Goal: Transaction & Acquisition: Obtain resource

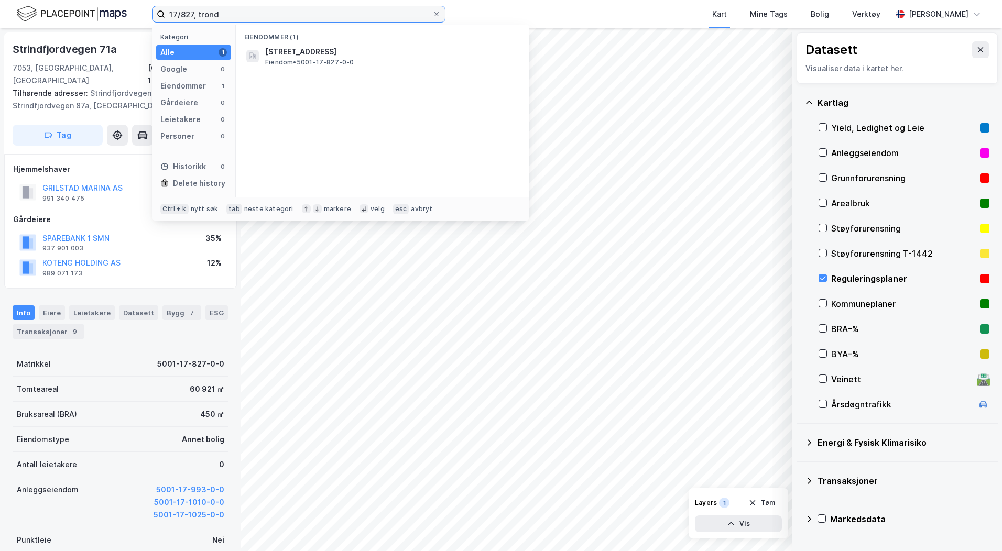
drag, startPoint x: 205, startPoint y: 10, endPoint x: 148, endPoint y: 7, distance: 57.2
click at [148, 7] on div "17/827, trond Kategori Alle 1 Google 0 Eiendommer 1 Gårdeiere 0 Leietakere 0 Pe…" at bounding box center [501, 14] width 1002 height 28
type input "247/23, levanger"
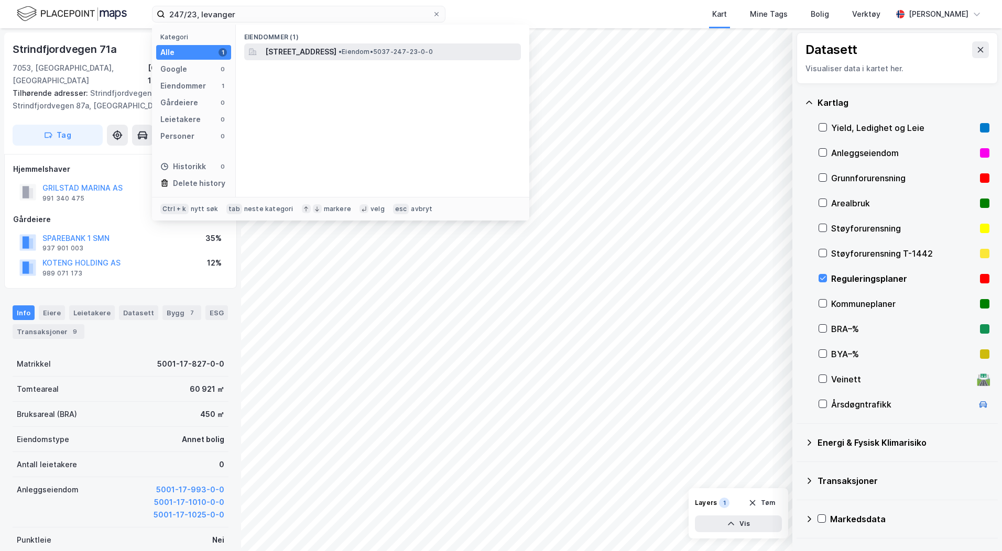
click at [336, 55] on span "[STREET_ADDRESS]" at bounding box center [300, 52] width 71 height 13
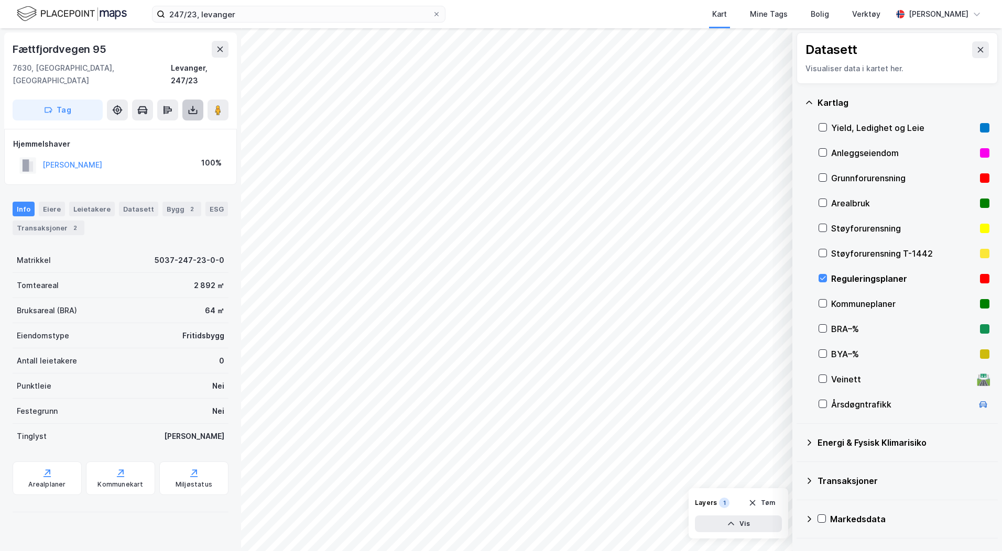
click at [192, 105] on icon at bounding box center [193, 110] width 10 height 10
click at [185, 123] on div "Last ned grunnbok" at bounding box center [148, 131] width 112 height 17
